Goal: Information Seeking & Learning: Learn about a topic

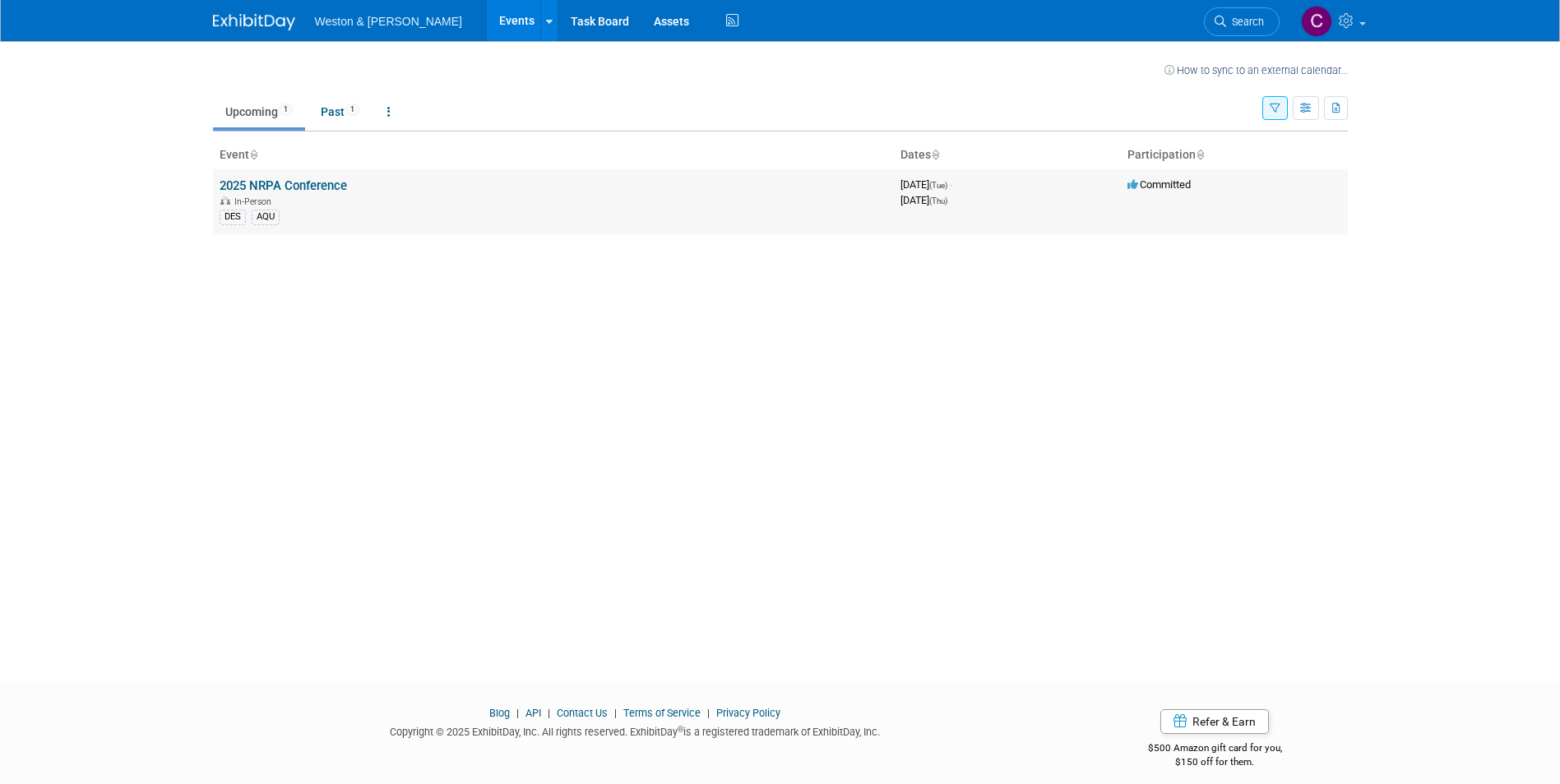
click at [249, 179] on link "2025 NRPA Conference" at bounding box center [283, 185] width 128 height 14
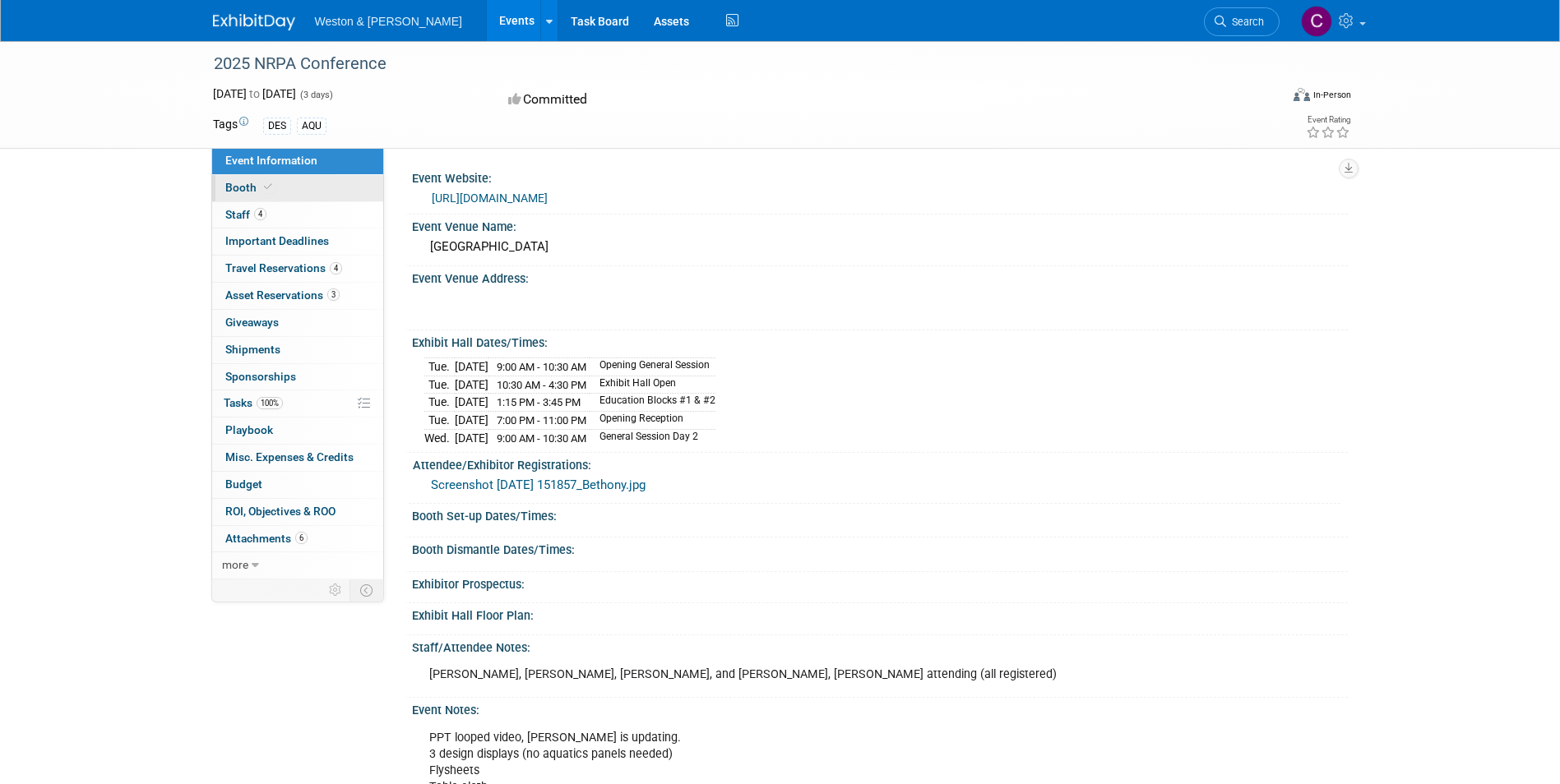
click at [270, 183] on icon at bounding box center [268, 186] width 9 height 9
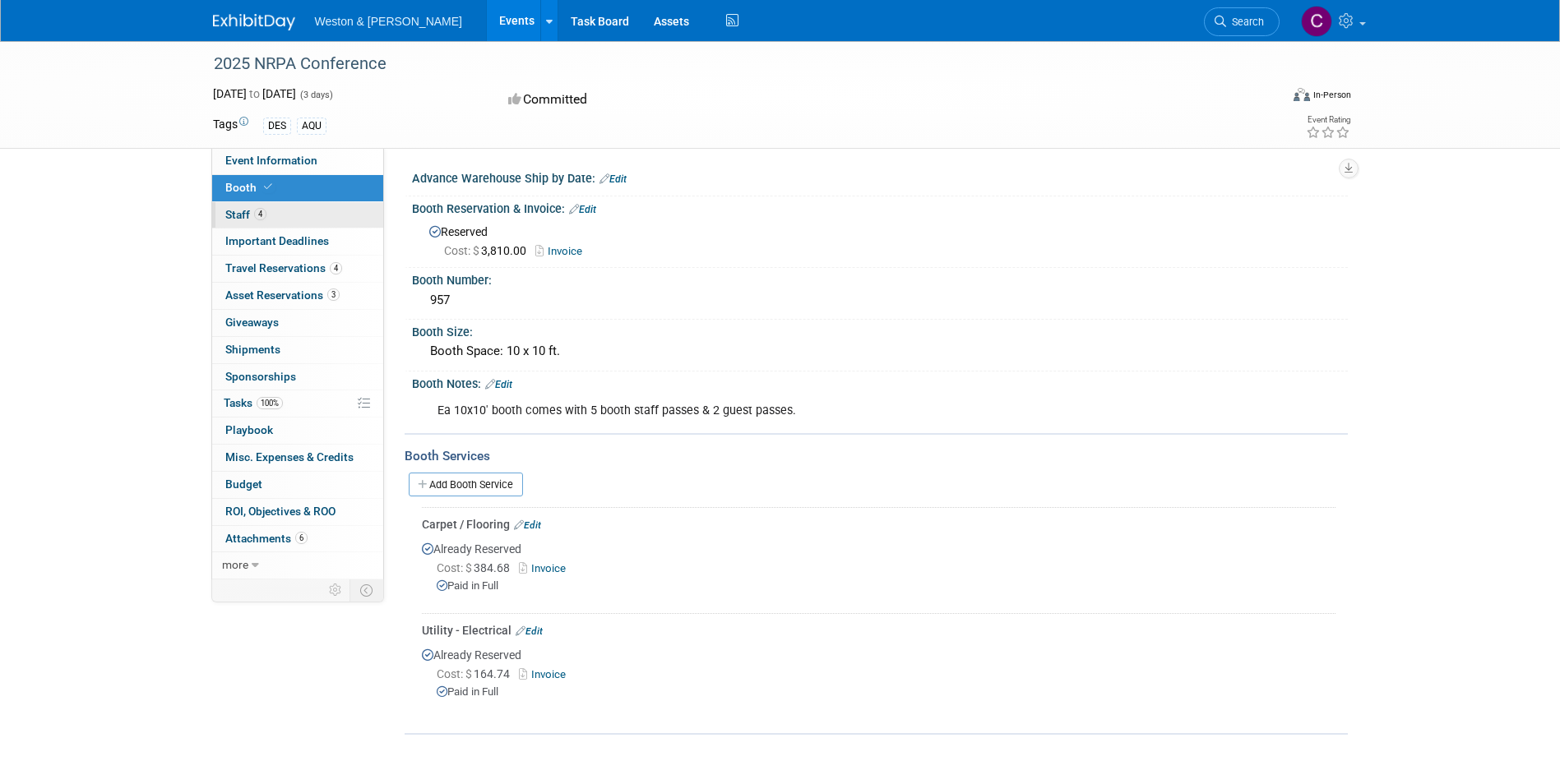
click at [279, 222] on link "4 Staff 4" at bounding box center [298, 215] width 171 height 26
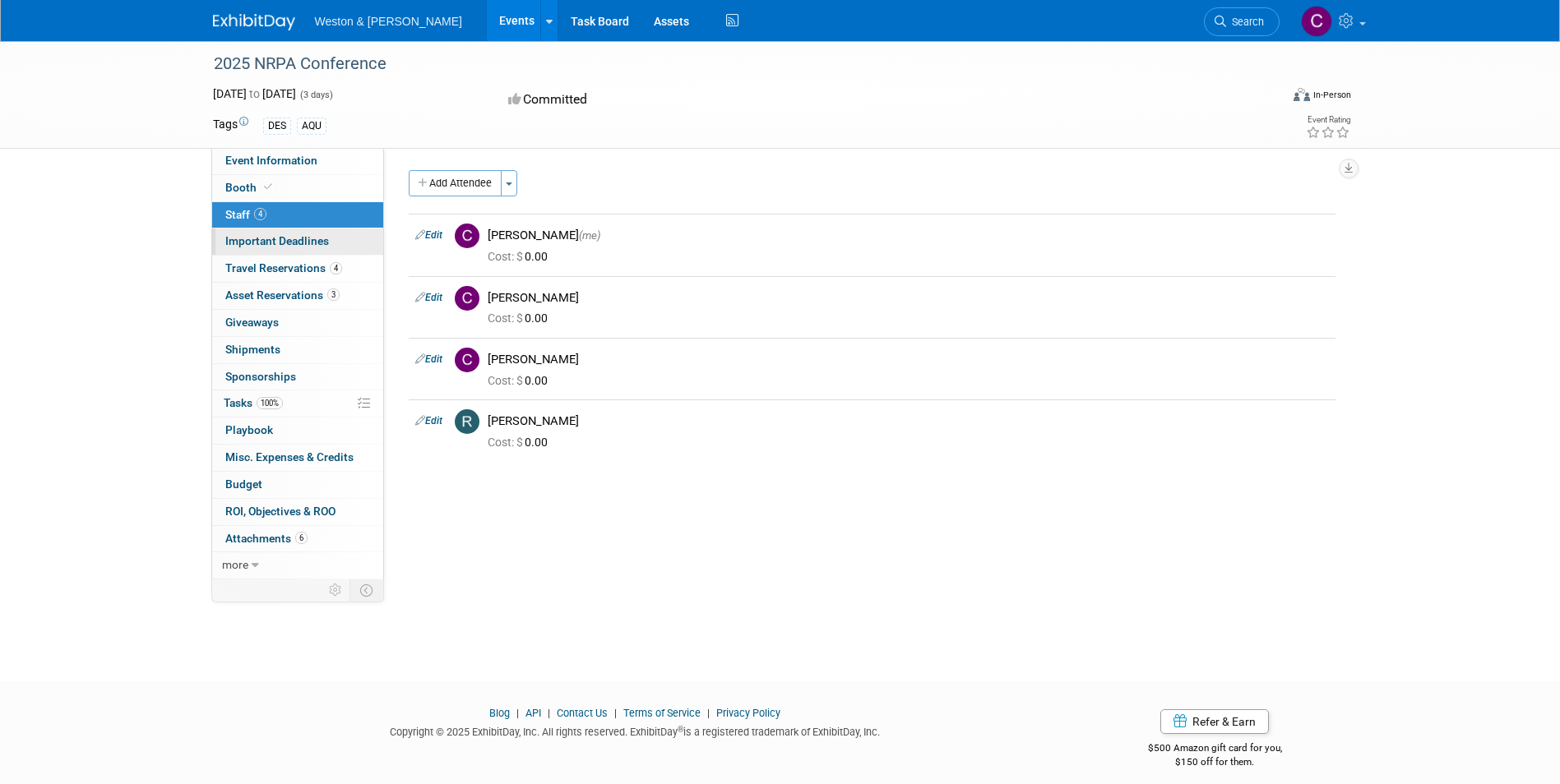
click at [273, 238] on span "Important Deadlines" at bounding box center [277, 241] width 104 height 13
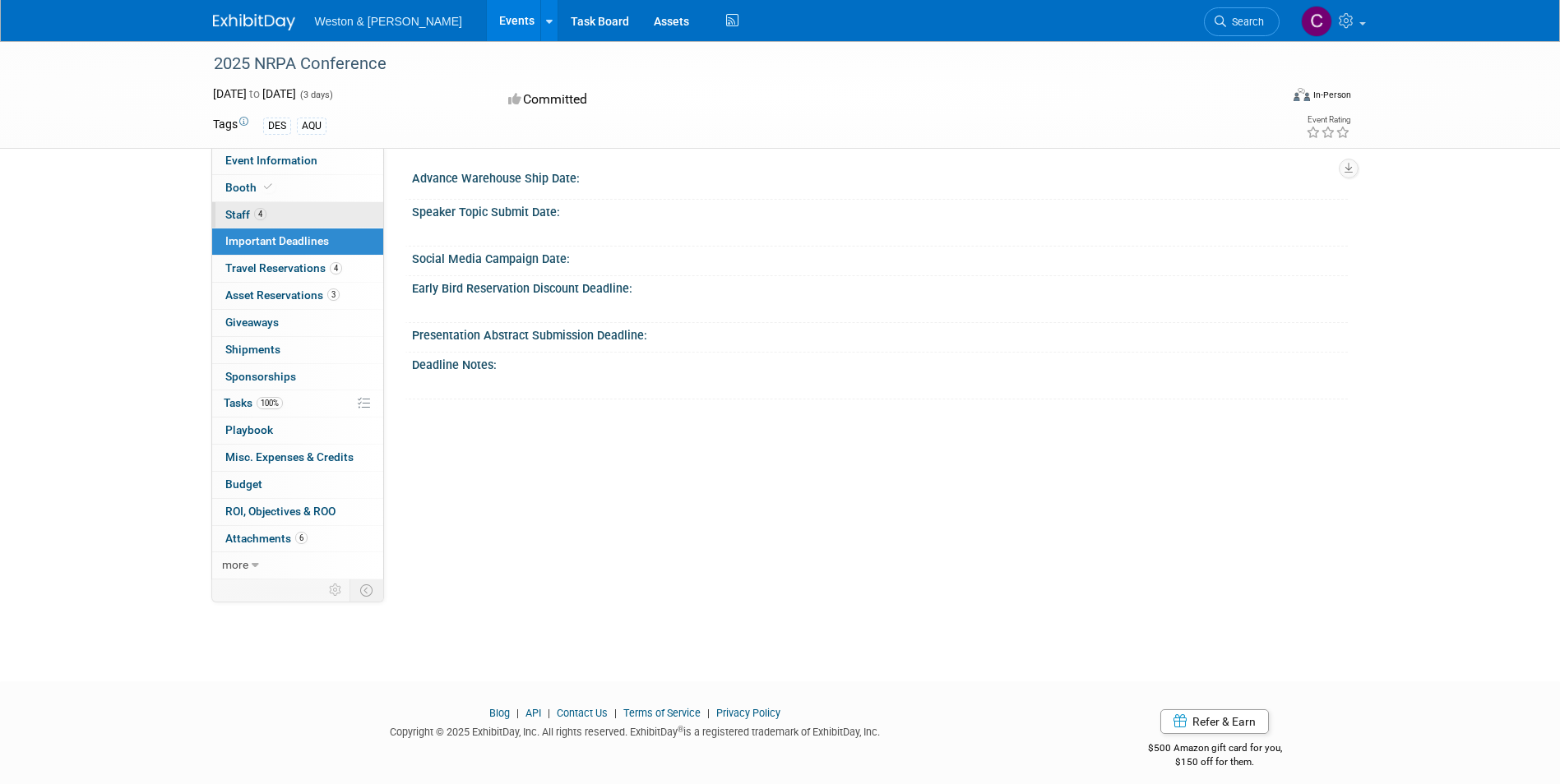
click at [267, 217] on link "4 Staff 4" at bounding box center [298, 215] width 171 height 26
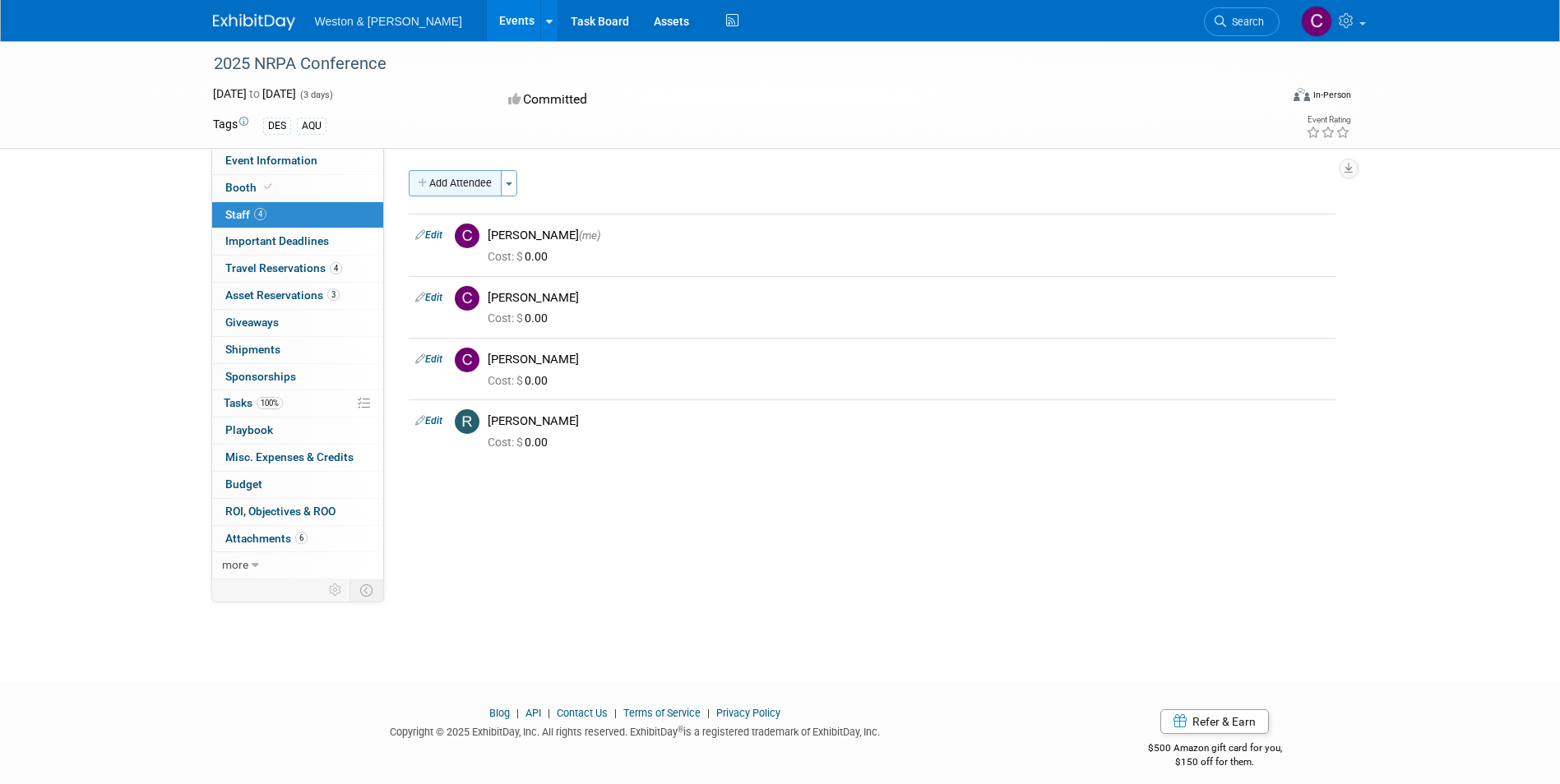
click at [466, 182] on button "Add Attendee" at bounding box center [455, 182] width 93 height 26
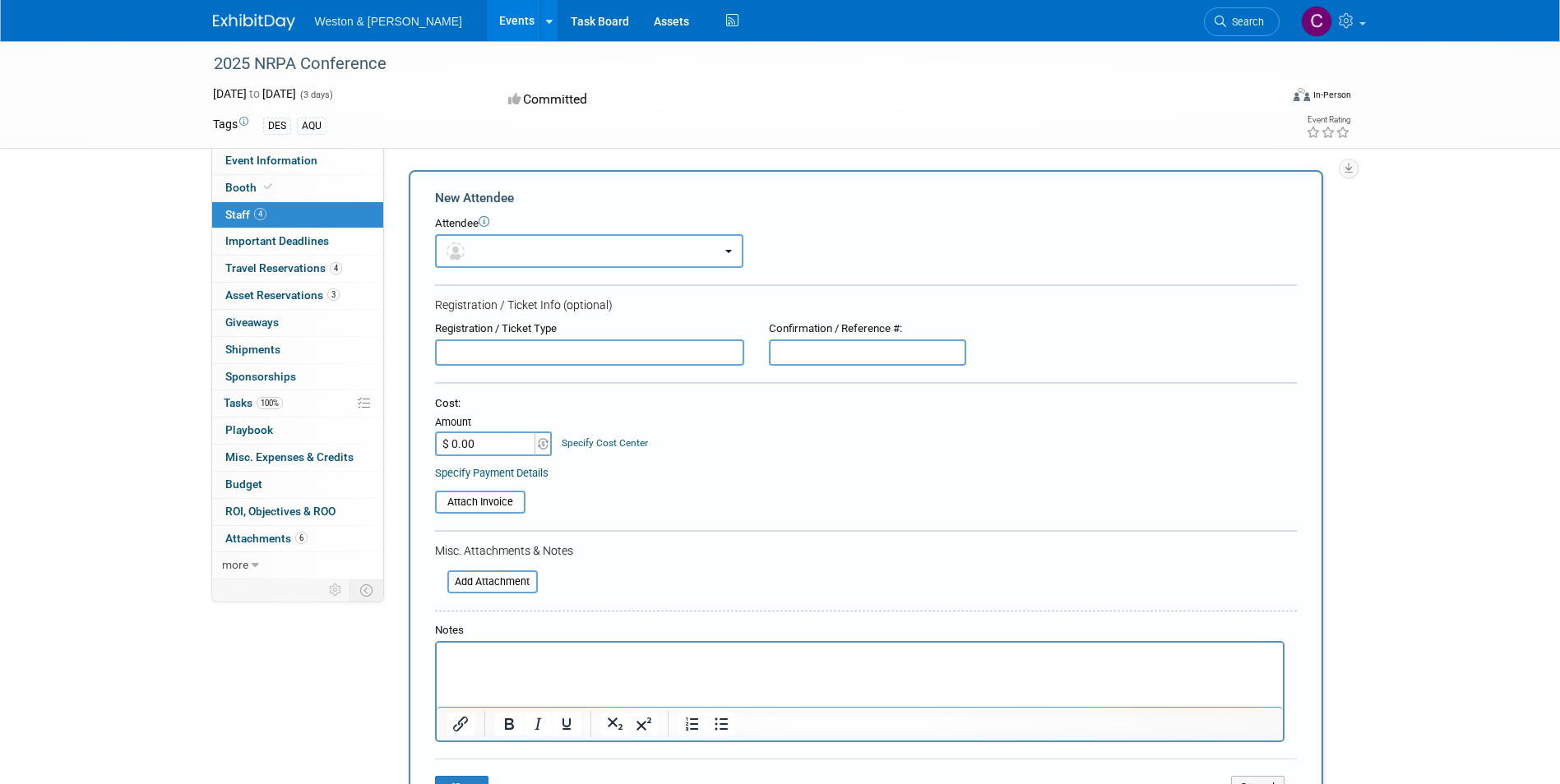
click at [551, 249] on button "button" at bounding box center [588, 250] width 308 height 34
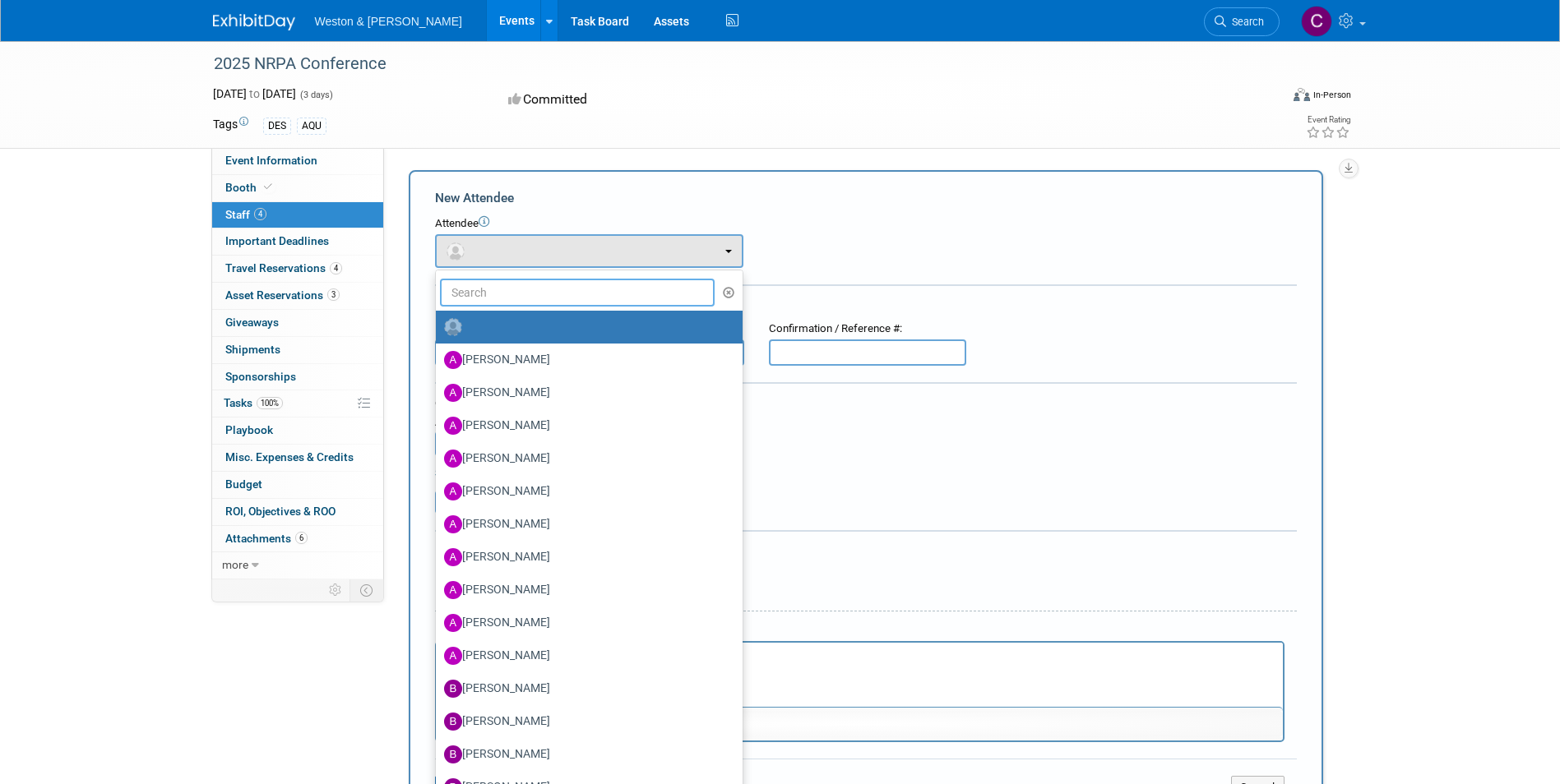
click at [487, 296] on input "text" at bounding box center [577, 292] width 276 height 28
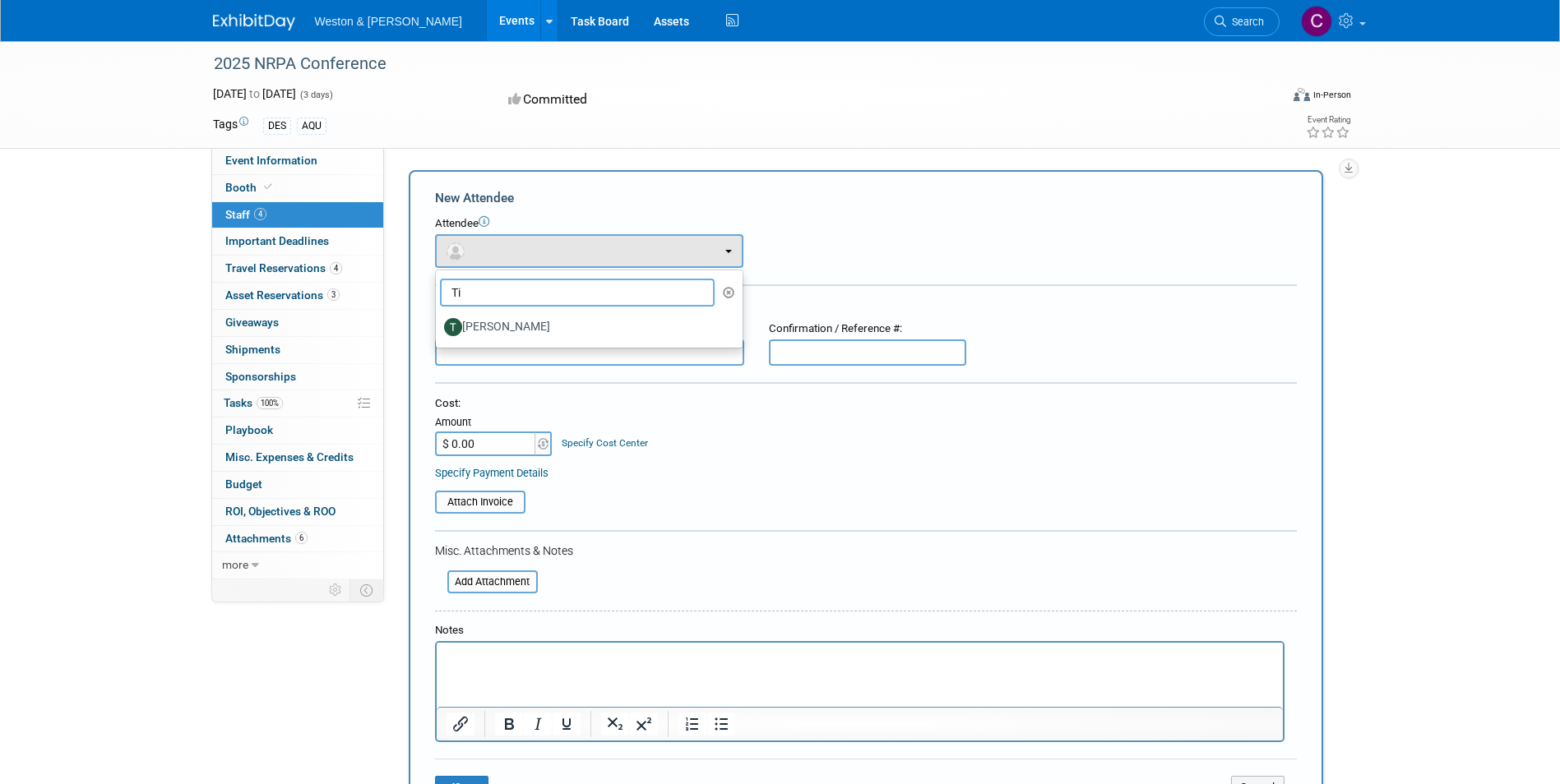
type input "T"
type input "Sh"
click at [540, 181] on div "New Attendee Attendee <img src="[URL][DOMAIN_NAME]" style="width: 22px; height:…" at bounding box center [866, 500] width 915 height 660
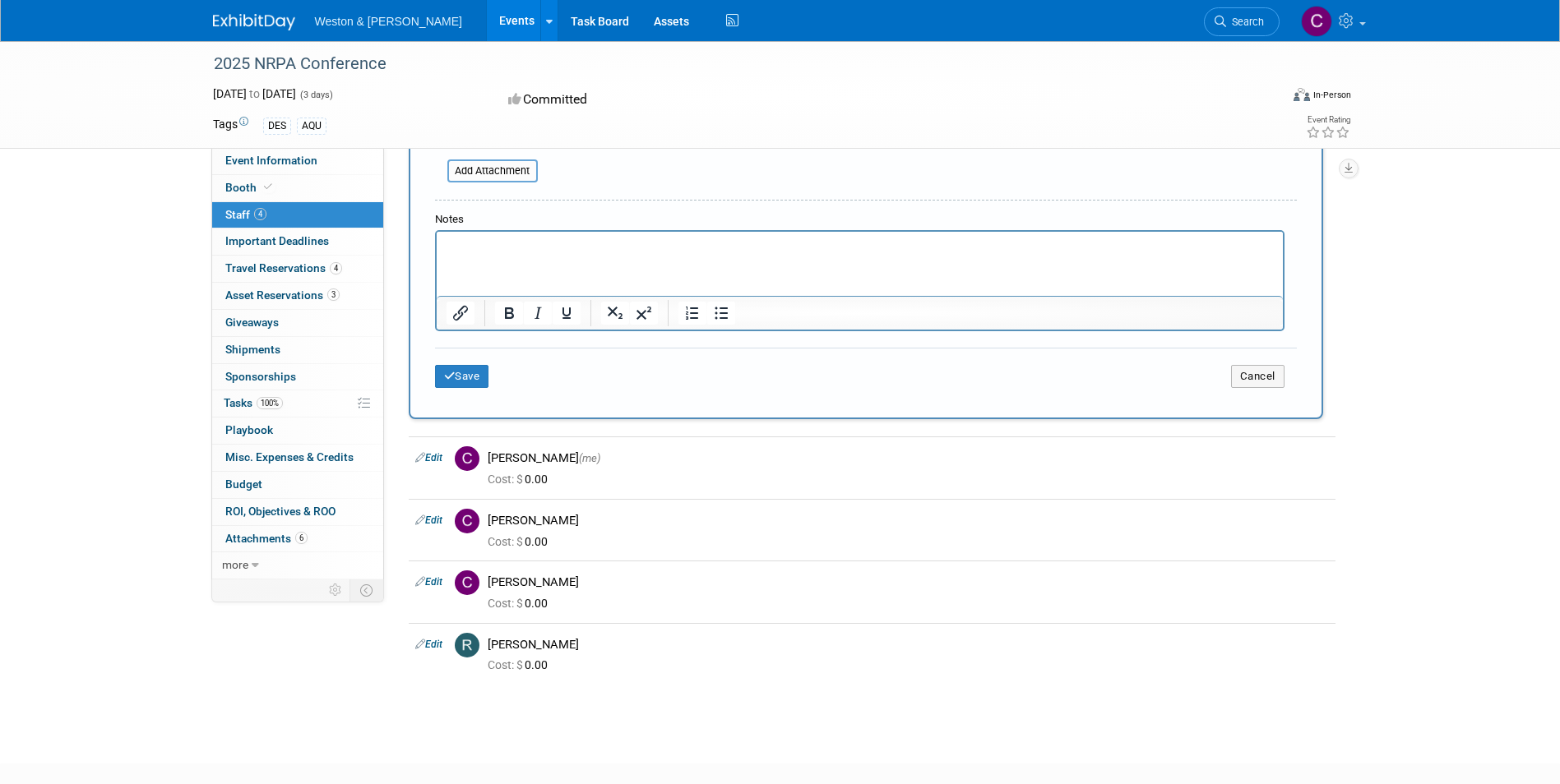
scroll to position [493, 0]
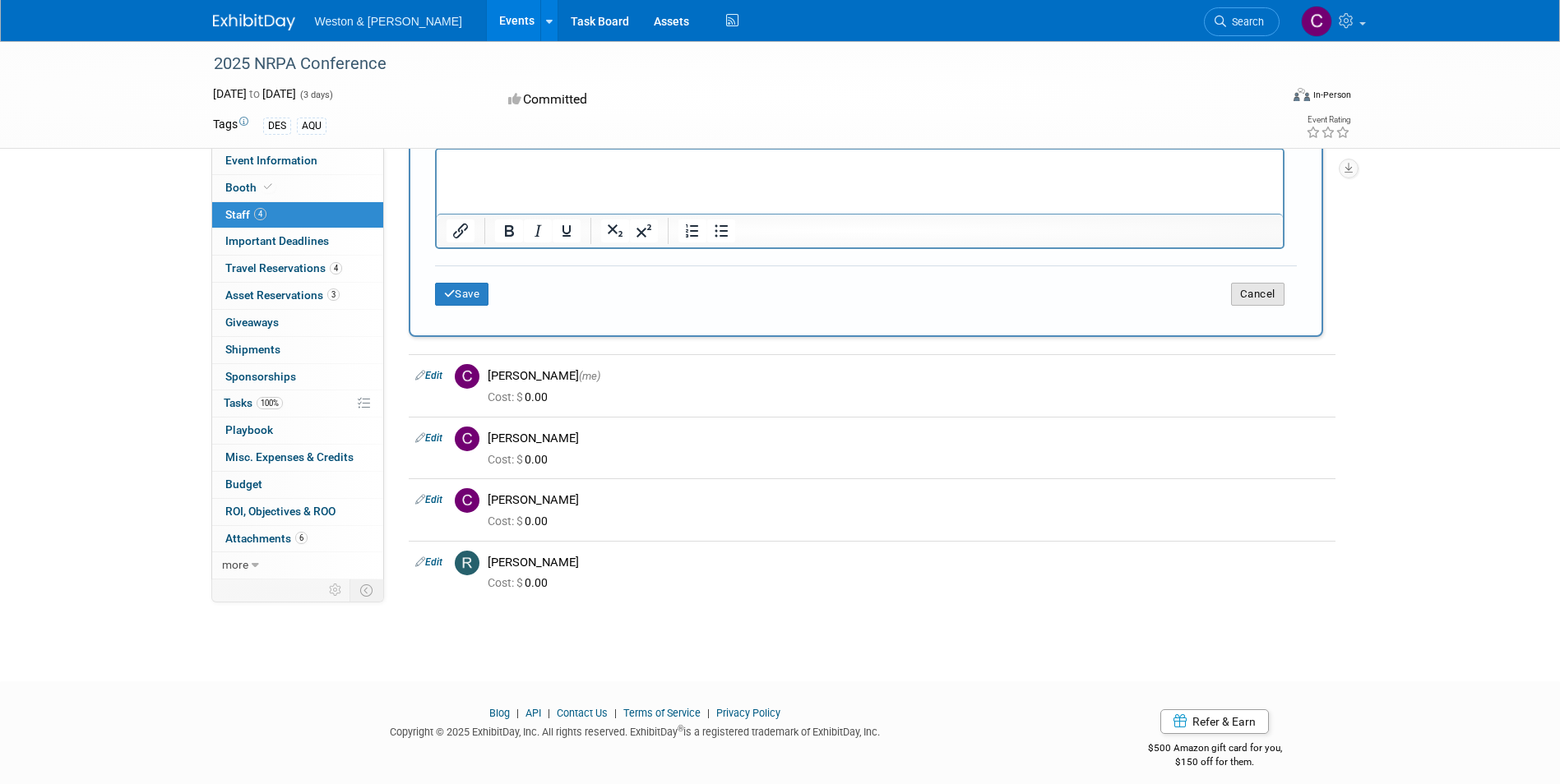
click at [1247, 294] on button "Cancel" at bounding box center [1259, 295] width 54 height 23
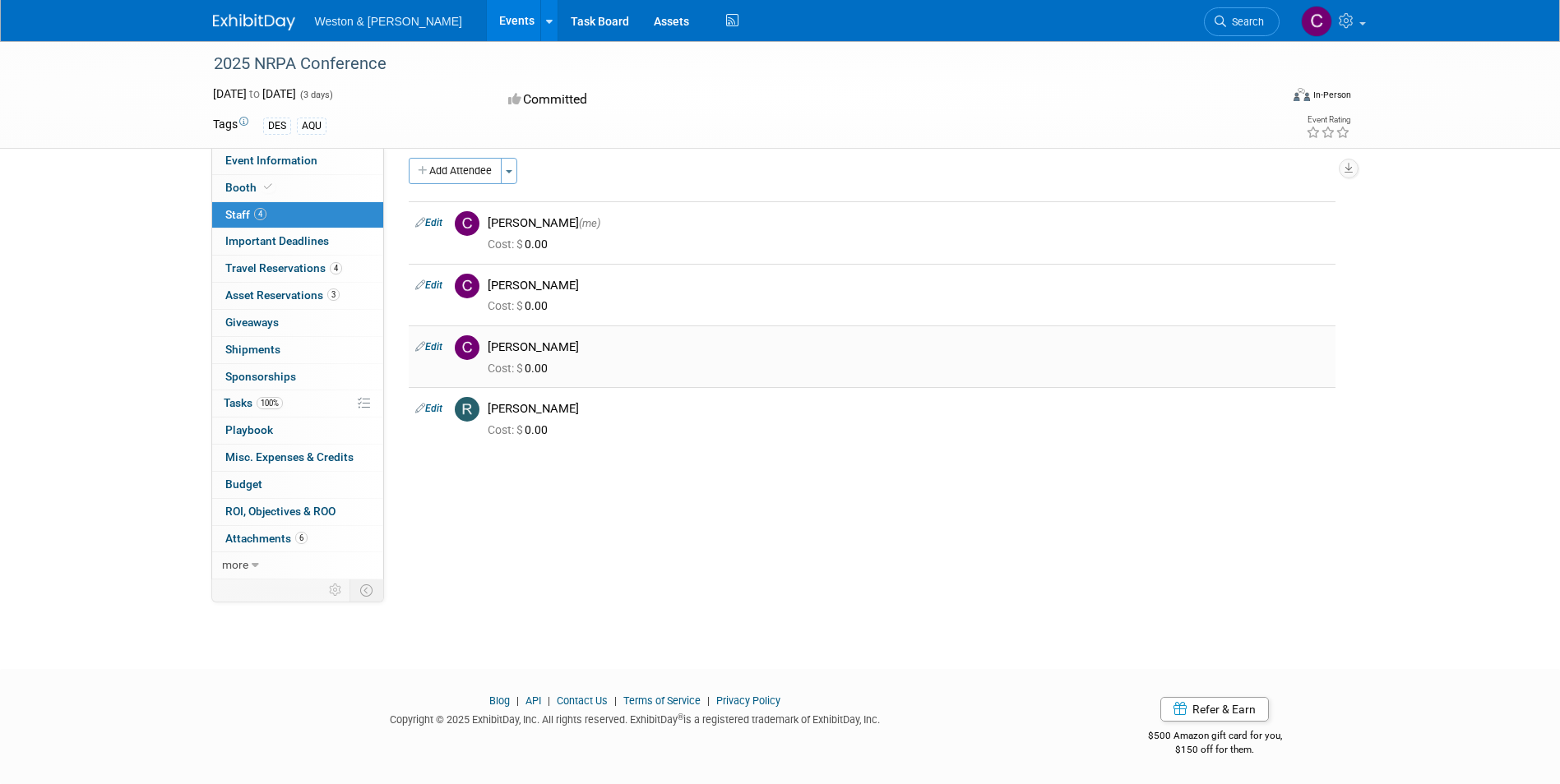
scroll to position [0, 0]
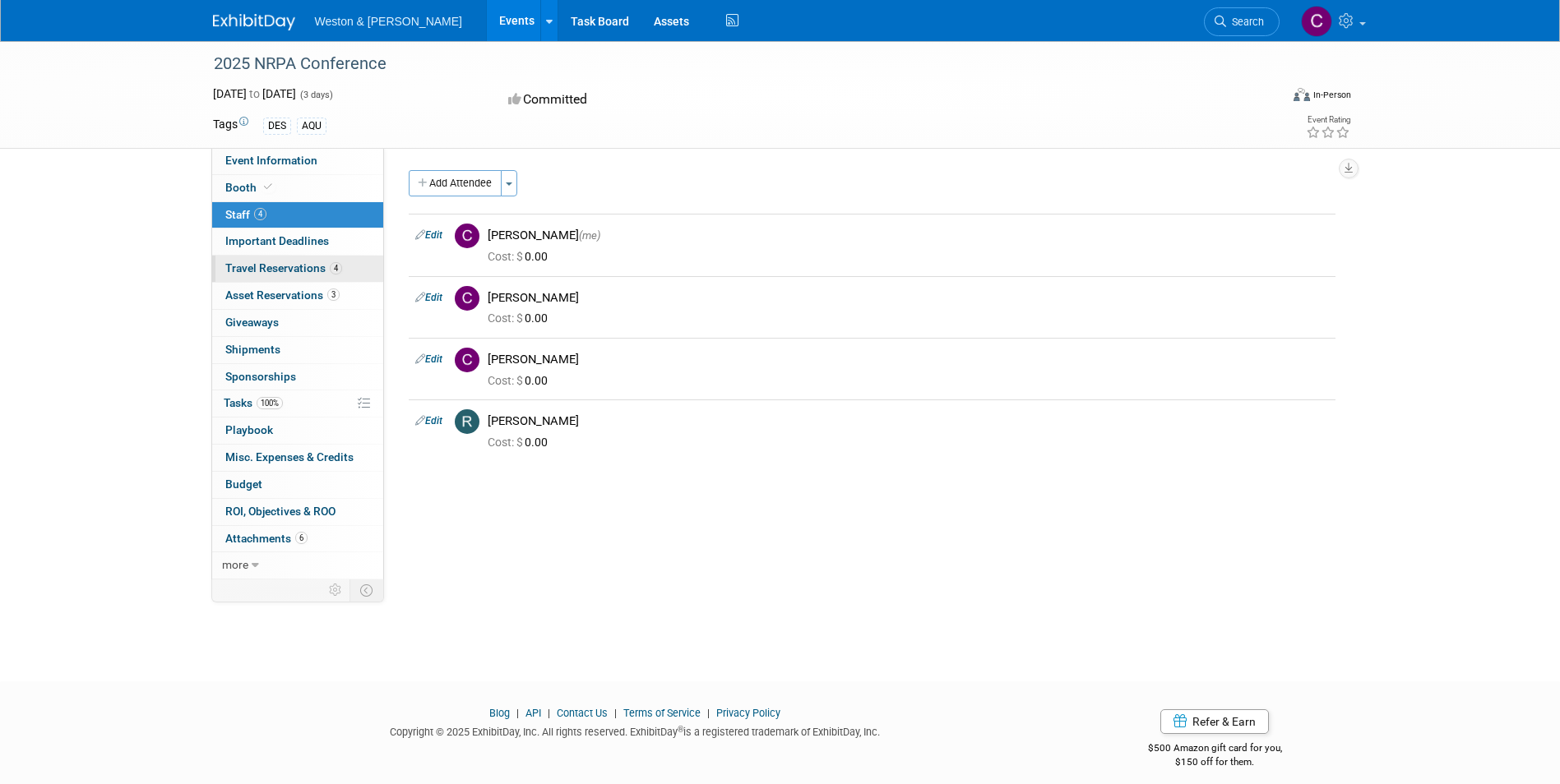
click at [257, 272] on span "Travel Reservations 4" at bounding box center [284, 268] width 117 height 13
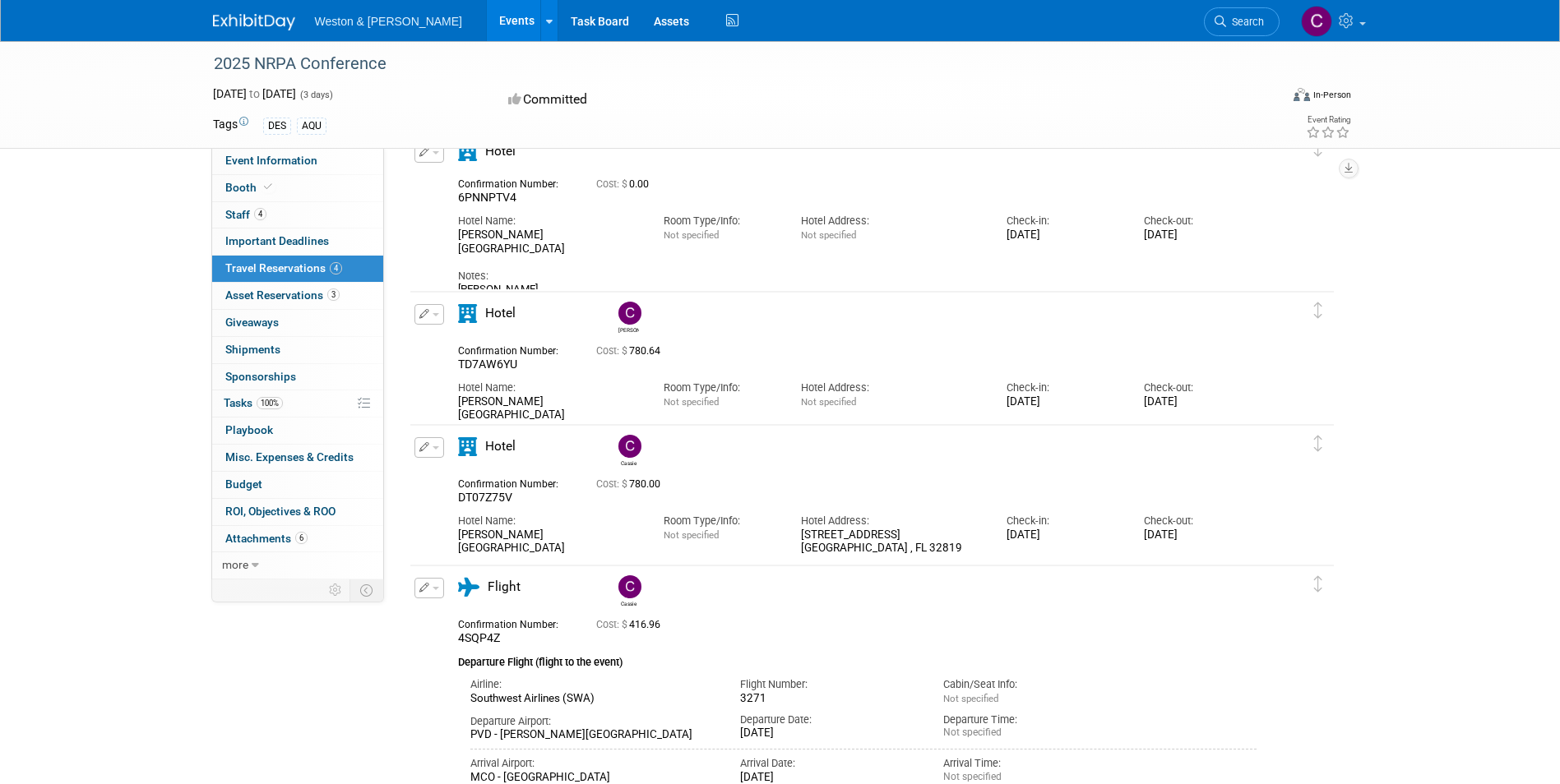
scroll to position [6, 0]
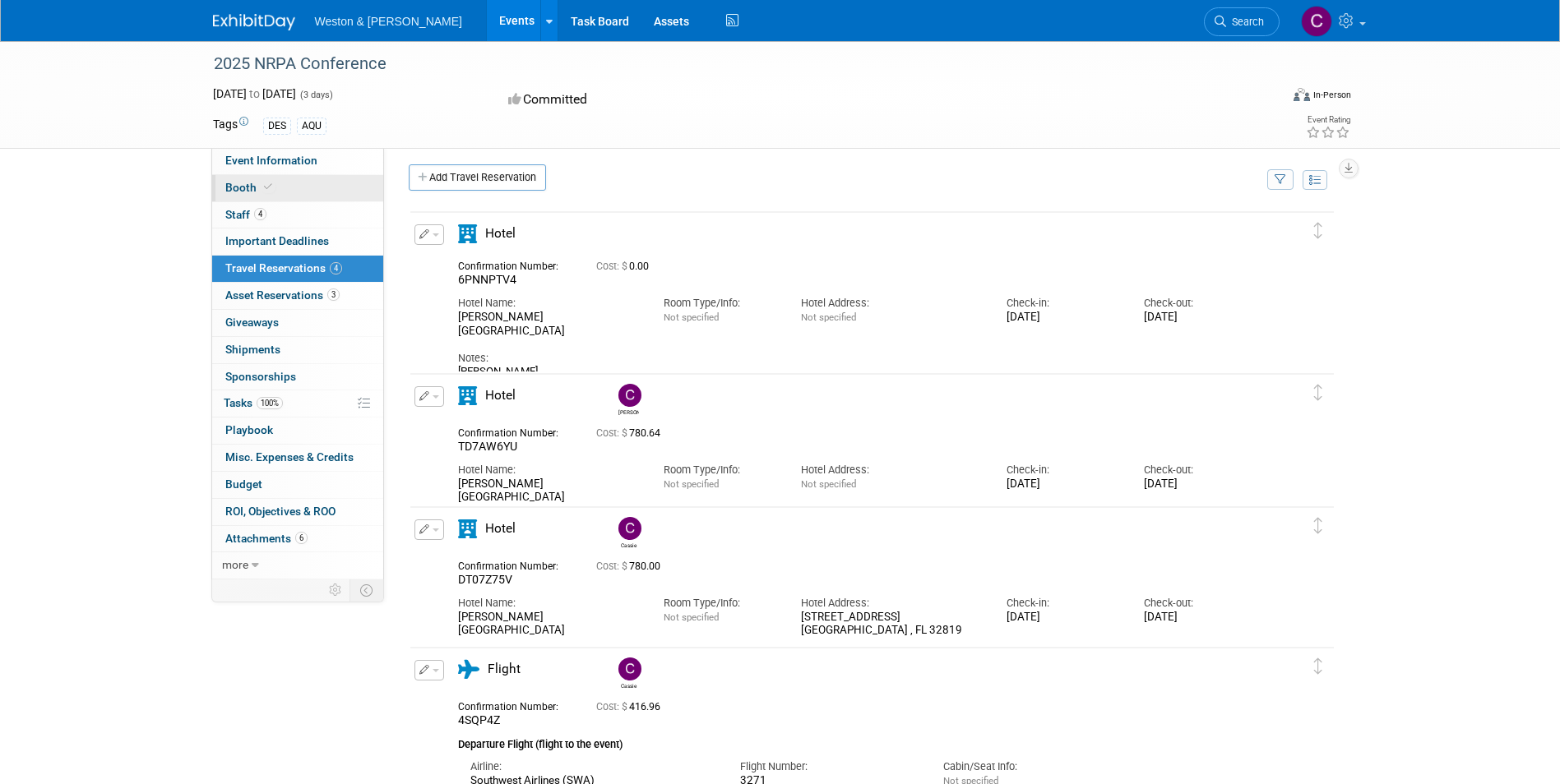
click at [250, 191] on span "Booth" at bounding box center [251, 188] width 50 height 13
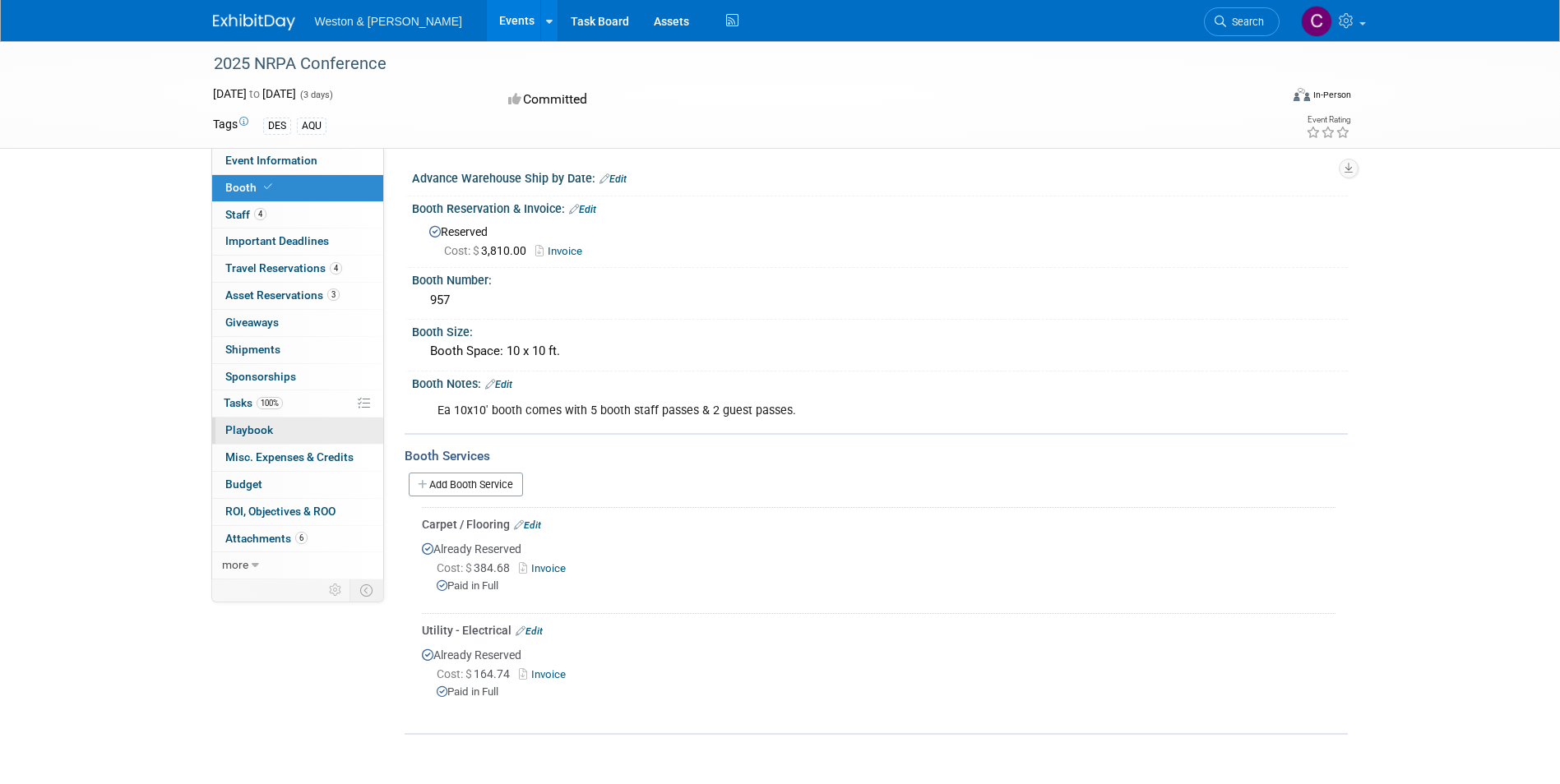
click at [324, 434] on link "0 Playbook 0" at bounding box center [298, 430] width 171 height 26
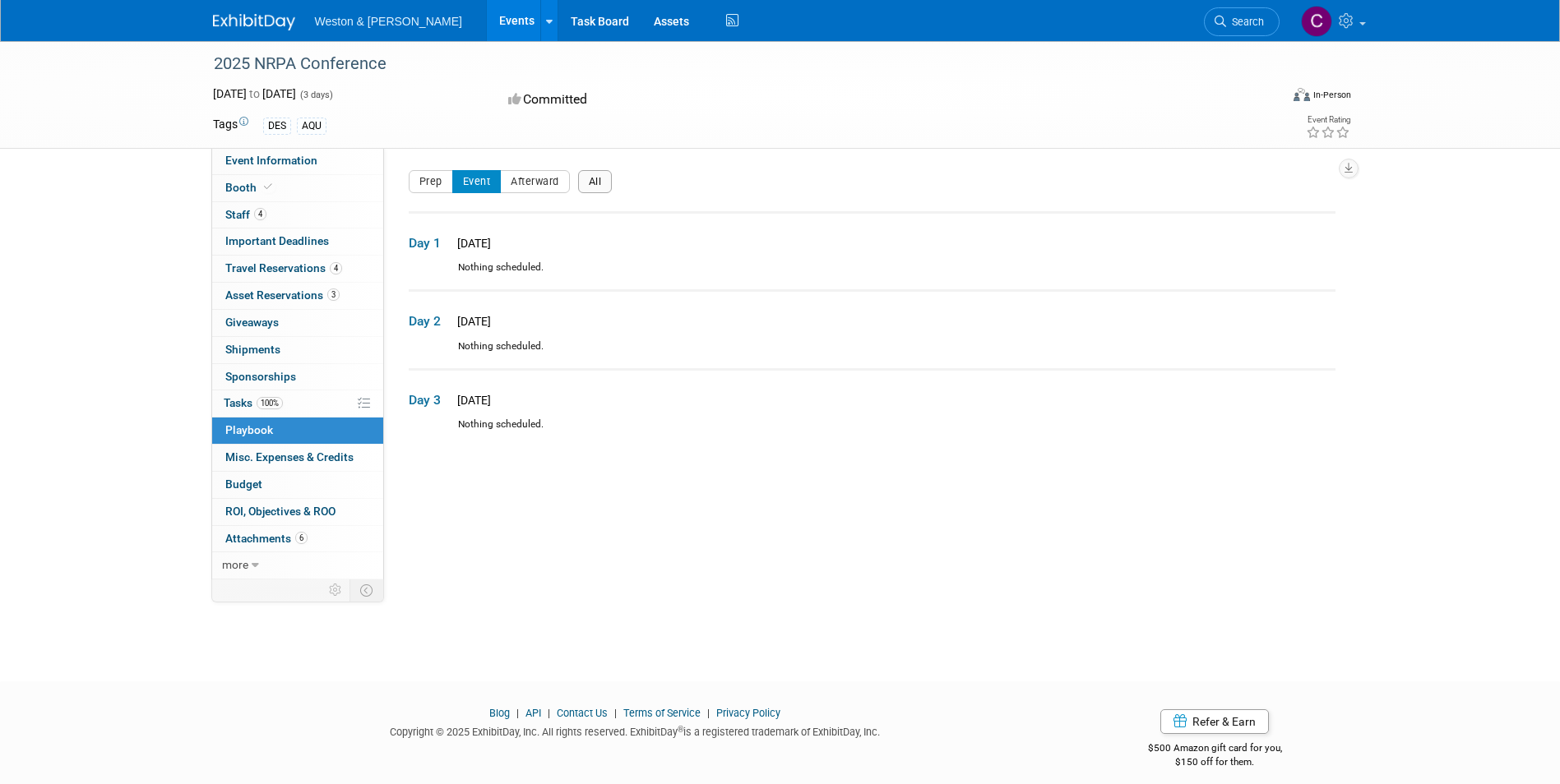
click at [600, 181] on button "All" at bounding box center [595, 181] width 35 height 23
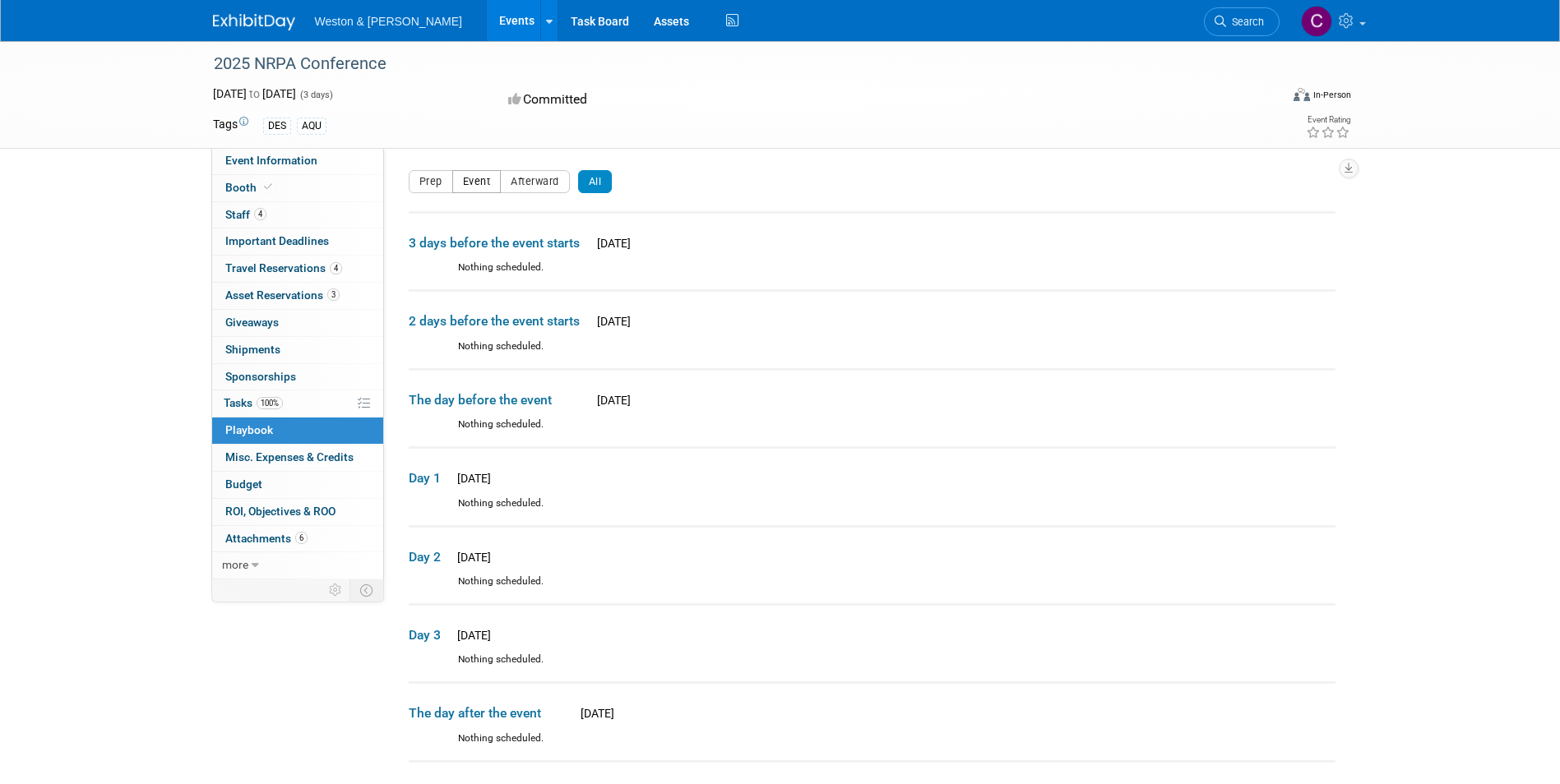
click at [480, 182] on button "Event" at bounding box center [476, 181] width 49 height 23
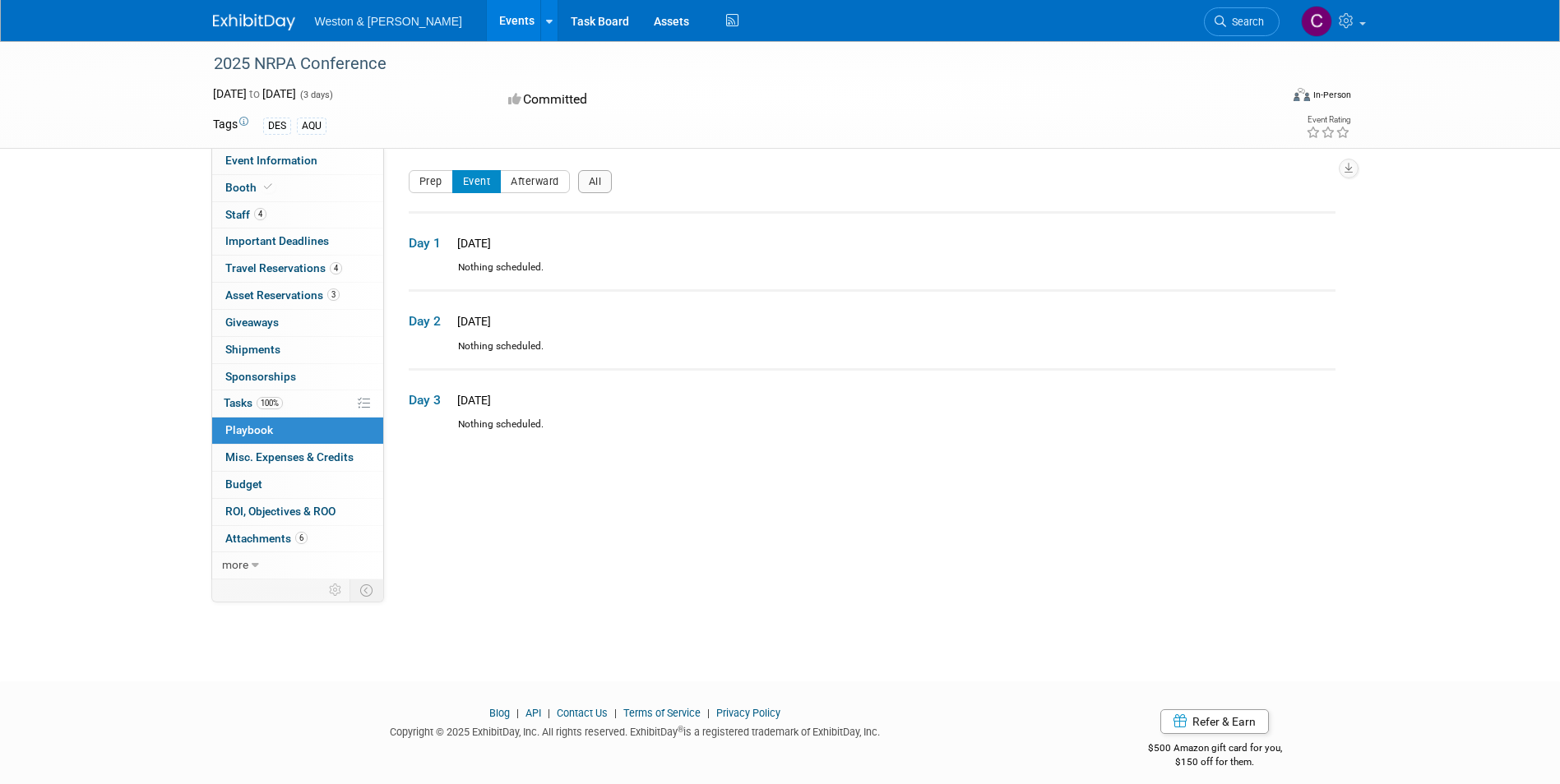
click at [444, 244] on span "Day 1" at bounding box center [429, 243] width 41 height 18
drag, startPoint x: 463, startPoint y: 248, endPoint x: 427, endPoint y: 247, distance: 36.0
click at [427, 247] on span "Day 1" at bounding box center [429, 243] width 41 height 18
